Goal: Check status: Check status

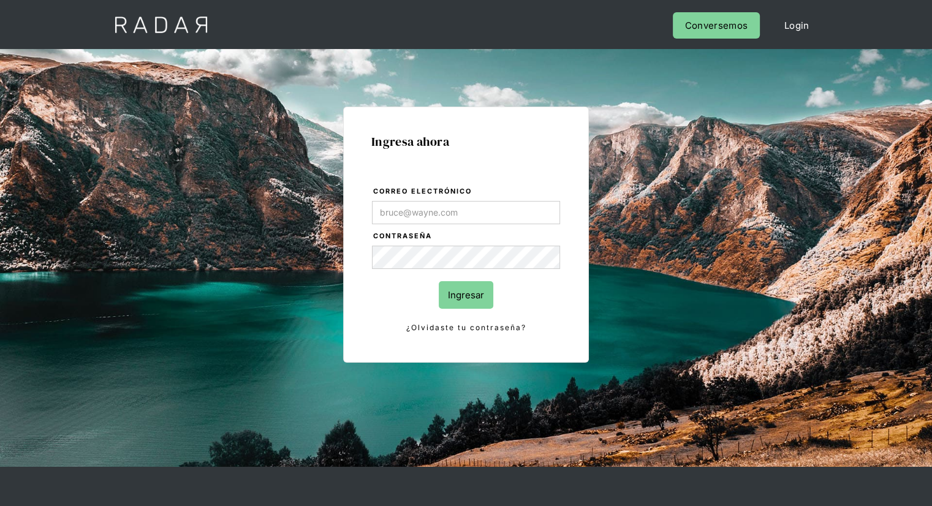
click at [401, 202] on input "Correo electrónico" at bounding box center [466, 212] width 188 height 23
type input "[EMAIL_ADDRESS][PERSON_NAME][DOMAIN_NAME]"
click at [468, 294] on input "Ingresar" at bounding box center [466, 295] width 55 height 28
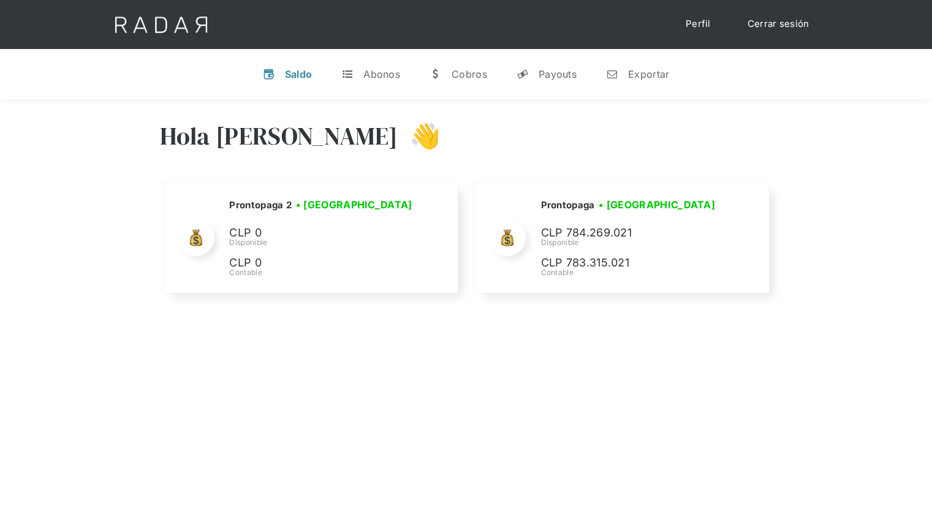
click at [294, 67] on link "v Saldo" at bounding box center [287, 74] width 69 height 32
select select "prontopaga"
click at [383, 72] on div "Abonos" at bounding box center [381, 74] width 37 height 12
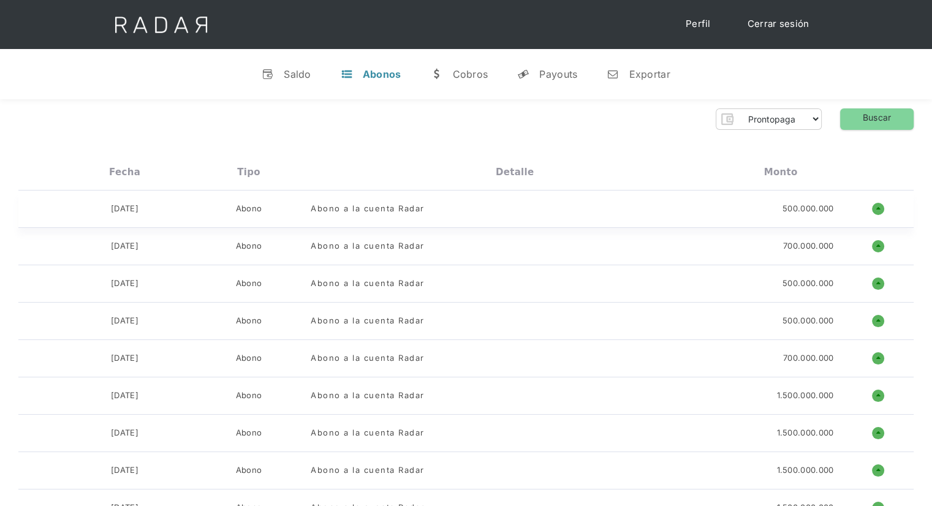
drag, startPoint x: 91, startPoint y: 209, endPoint x: 180, endPoint y: 214, distance: 89.0
click at [180, 214] on div "[DATE]" at bounding box center [125, 209] width 124 height 12
drag, startPoint x: 777, startPoint y: 205, endPoint x: 843, endPoint y: 208, distance: 66.2
click at [843, 208] on div "[DATE] Abono Abono a la cuenta Radar 500.000.000 o ñ" at bounding box center [465, 209] width 895 height 37
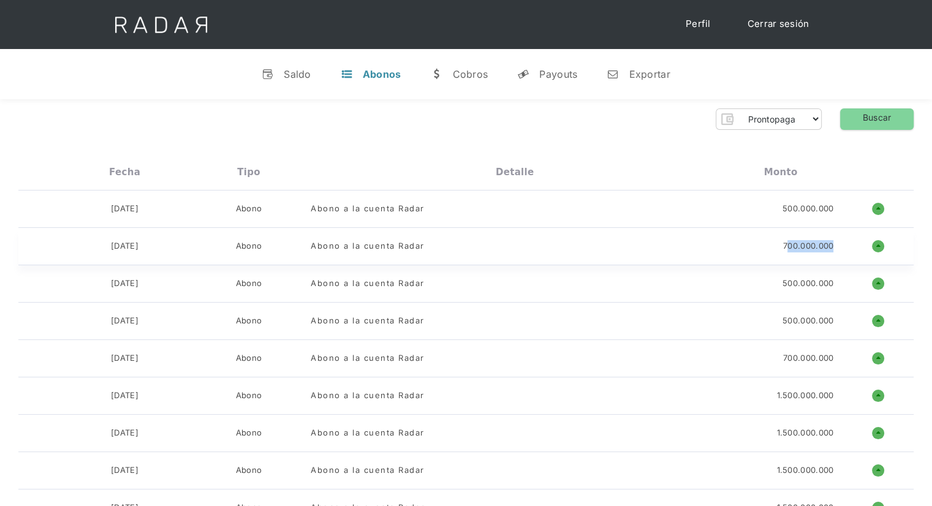
drag, startPoint x: 814, startPoint y: 251, endPoint x: 835, endPoint y: 254, distance: 21.7
click at [835, 254] on div "[DATE] Abono Abono a la cuenta Radar 700.000.000 o ñ" at bounding box center [465, 246] width 895 height 37
click at [289, 72] on div "Saldo" at bounding box center [298, 74] width 28 height 12
